Goal: Check status: Check status

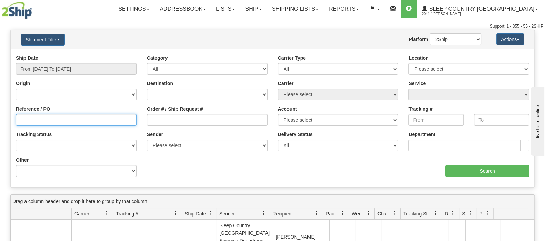
click at [36, 120] on input "Reference / PO" at bounding box center [76, 120] width 121 height 12
paste input "9002I128343"
type input "9002I128343"
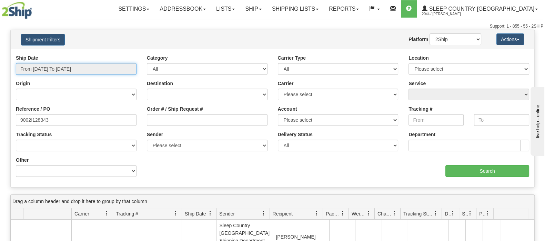
click at [43, 68] on input "From [DATE] To [DATE]" at bounding box center [76, 69] width 121 height 12
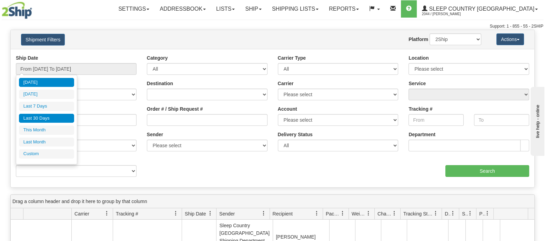
click at [50, 117] on li "Last 30 Days" at bounding box center [46, 118] width 55 height 9
type input "From [DATE] To [DATE]"
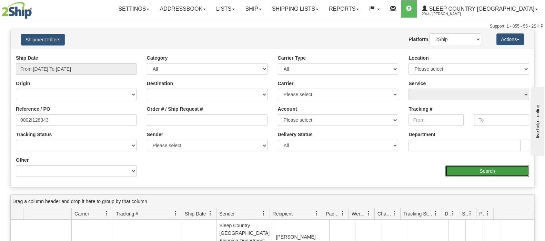
click at [489, 168] on input "Search" at bounding box center [488, 171] width 84 height 12
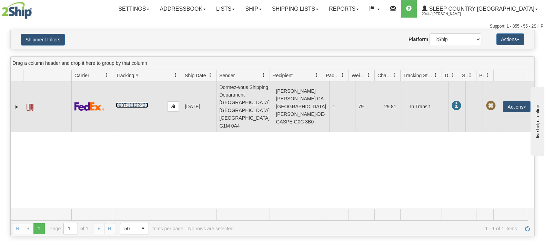
click at [134, 102] on link "393711122433" at bounding box center [132, 105] width 32 height 6
